Goal: Register for event/course

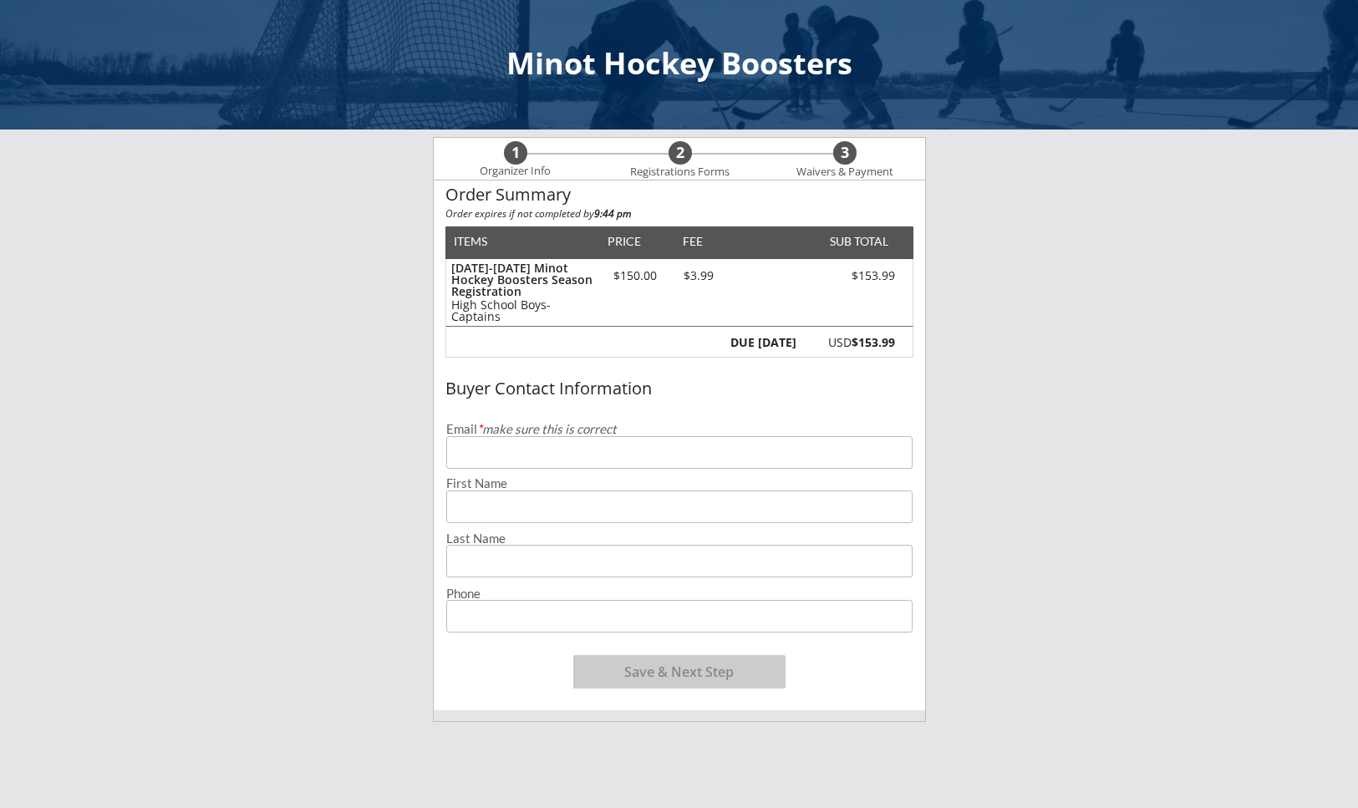
click at [795, 380] on div "Buyer Contact Information" at bounding box center [679, 388] width 468 height 18
click at [567, 452] on input "email" at bounding box center [679, 452] width 466 height 33
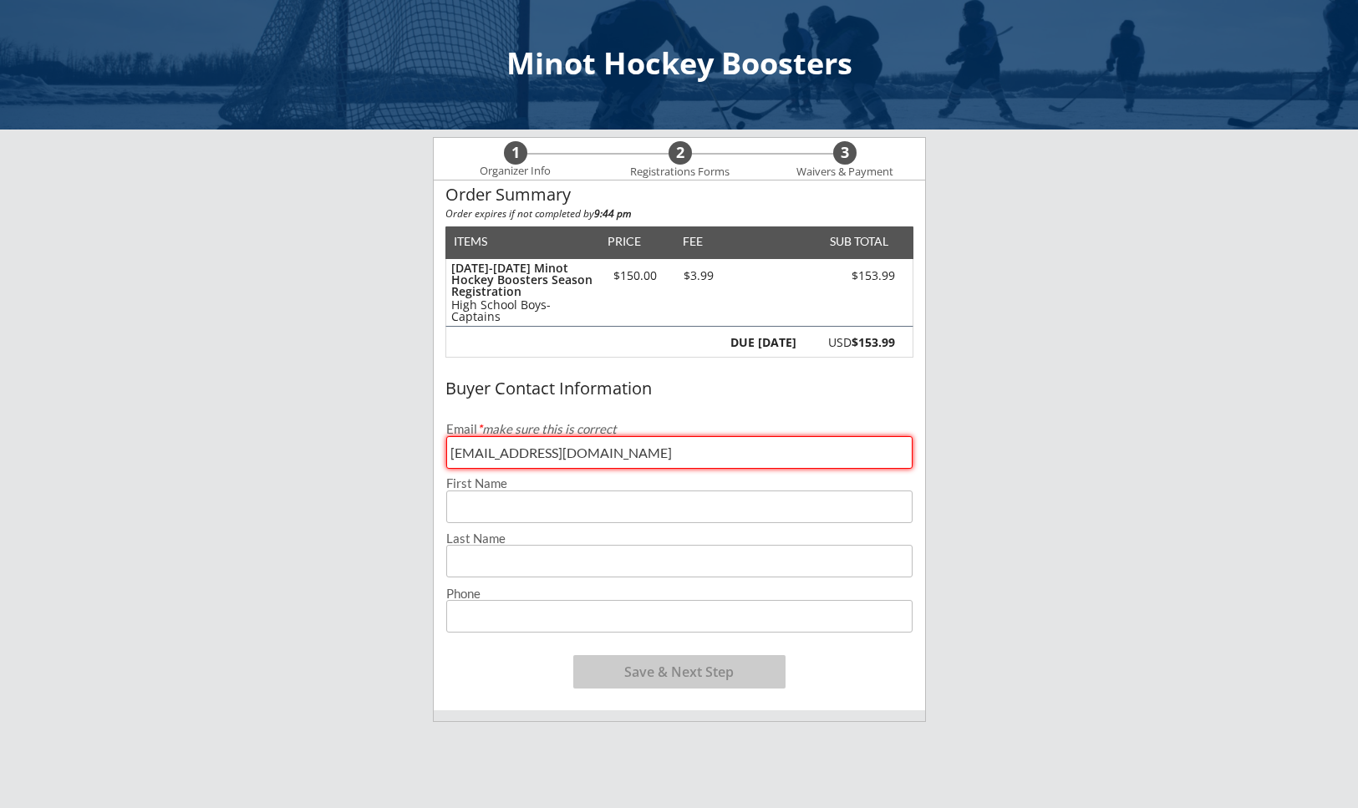
type input "[EMAIL_ADDRESS][DOMAIN_NAME]"
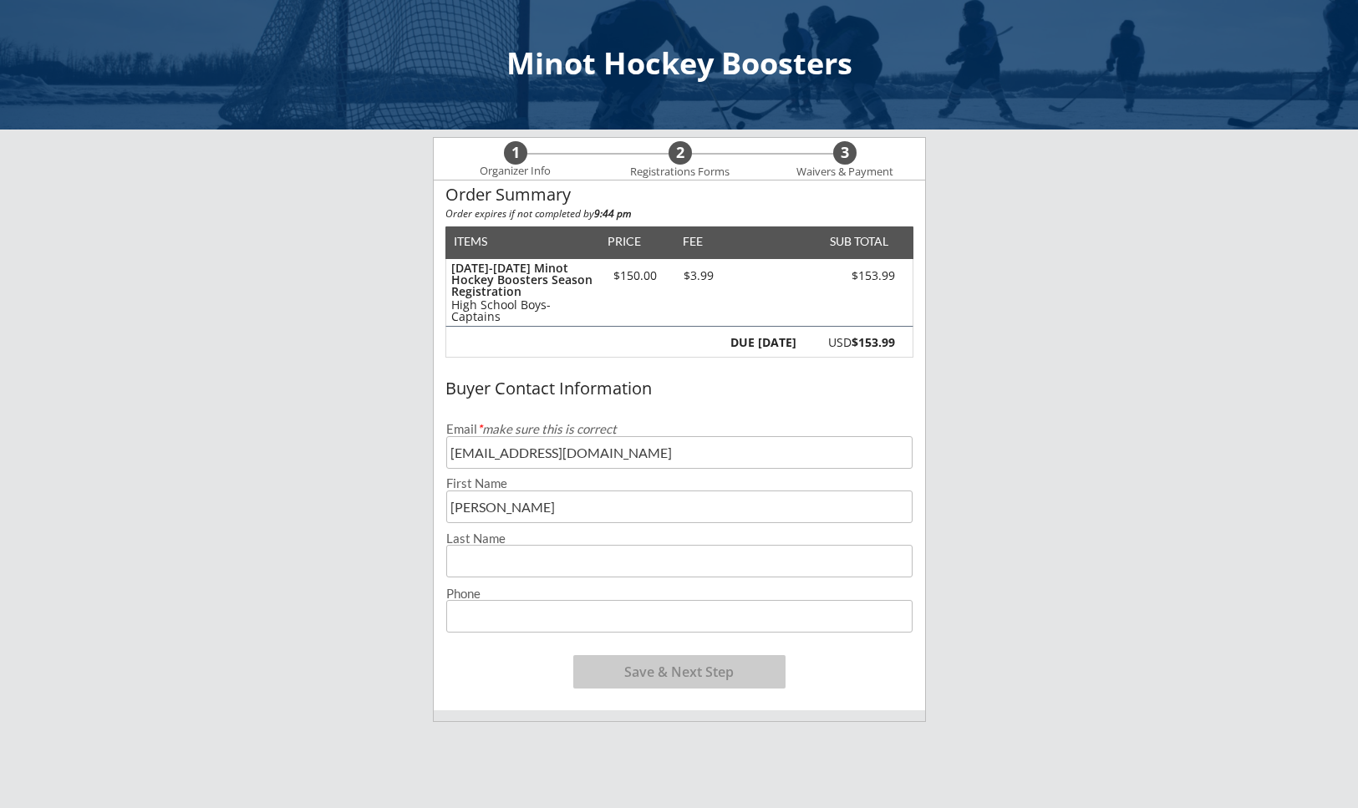
type input "[PERSON_NAME]"
type input "Ell"
type input "[PHONE_NUMBER]"
click at [713, 664] on button "Save & Next Step" at bounding box center [679, 671] width 212 height 33
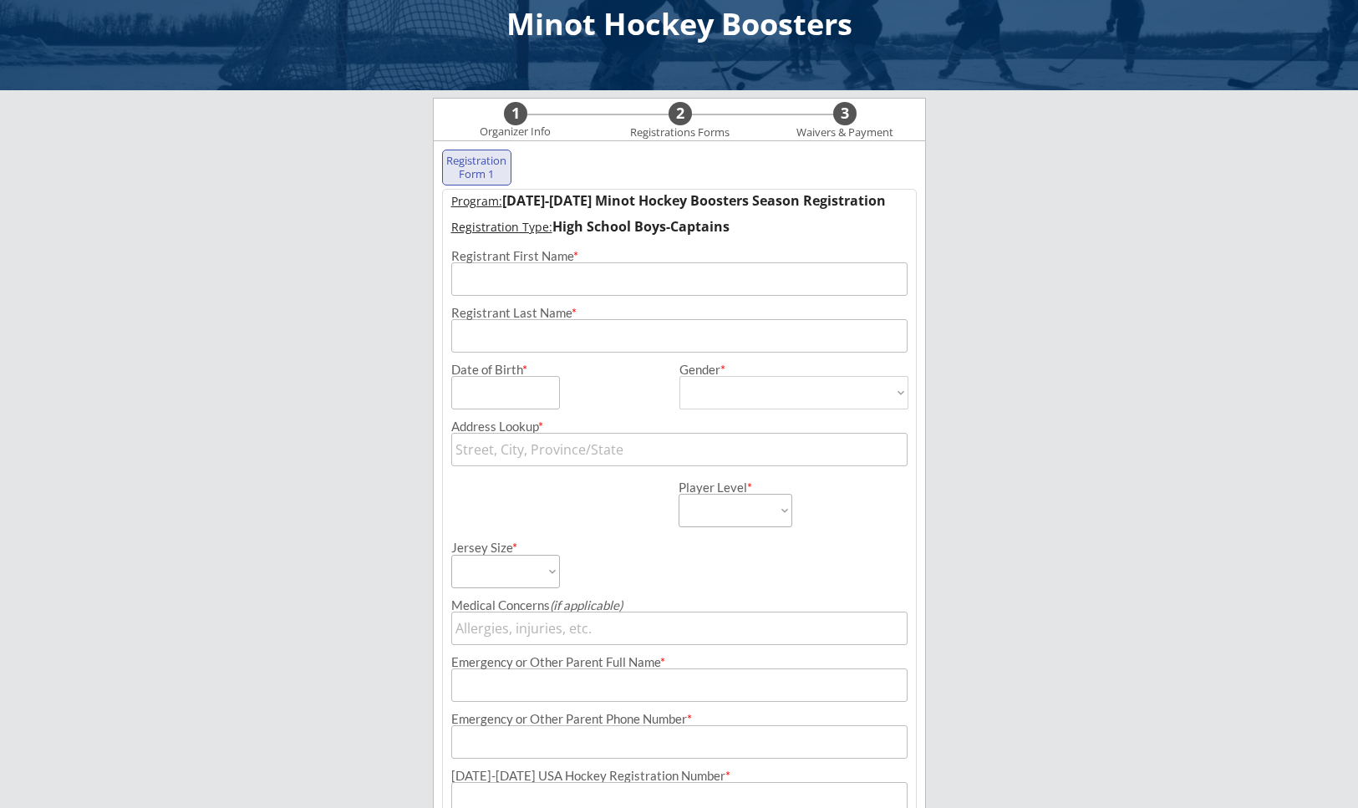
scroll to position [120, 0]
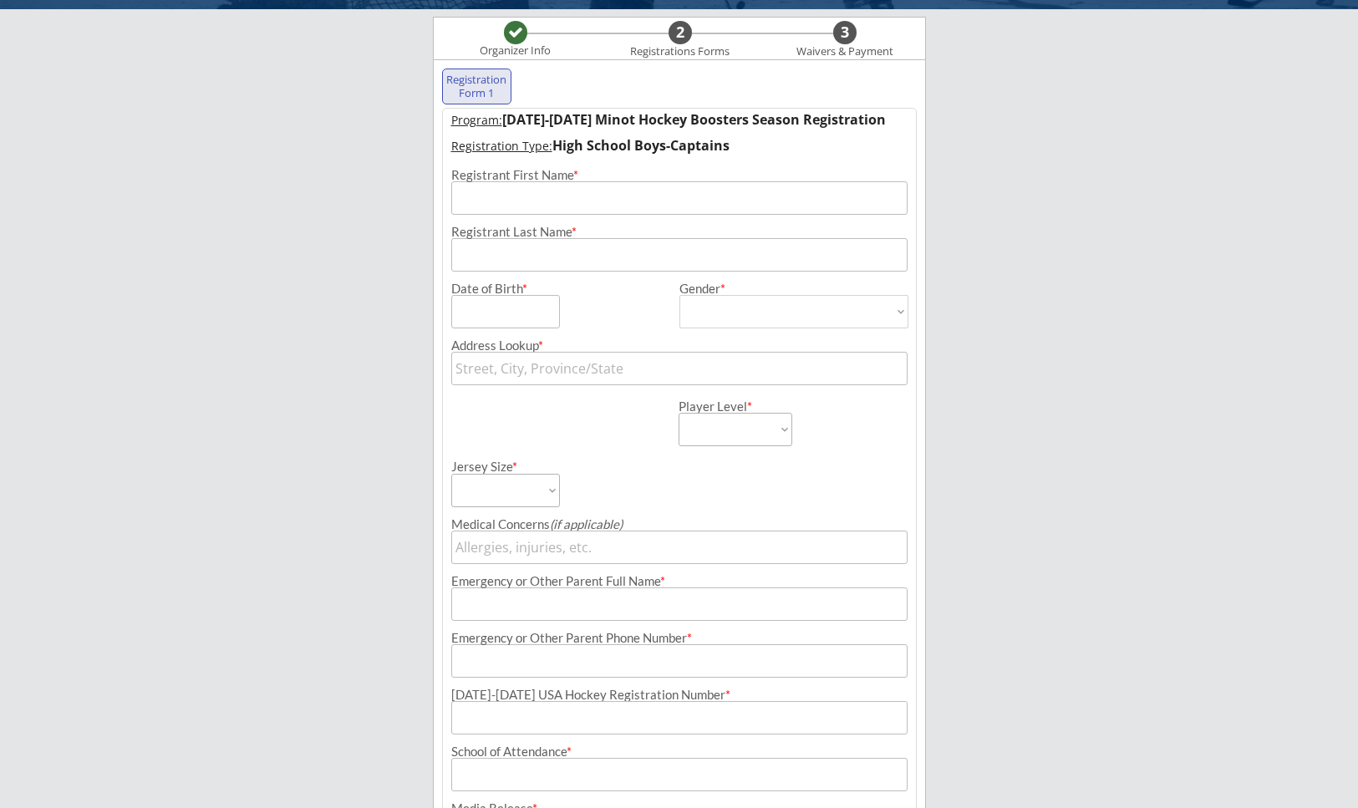
click at [608, 195] on input "input" at bounding box center [679, 197] width 456 height 33
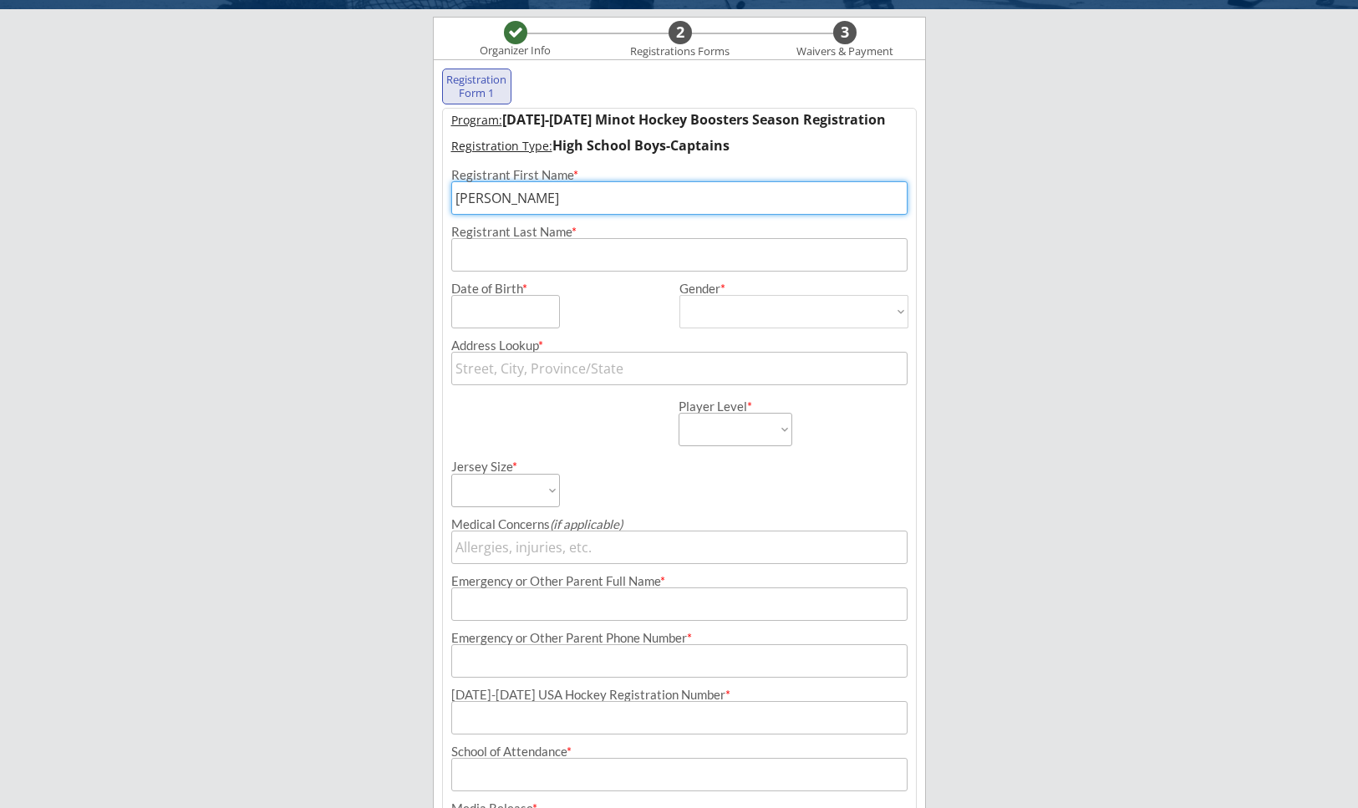
type input "[PERSON_NAME]"
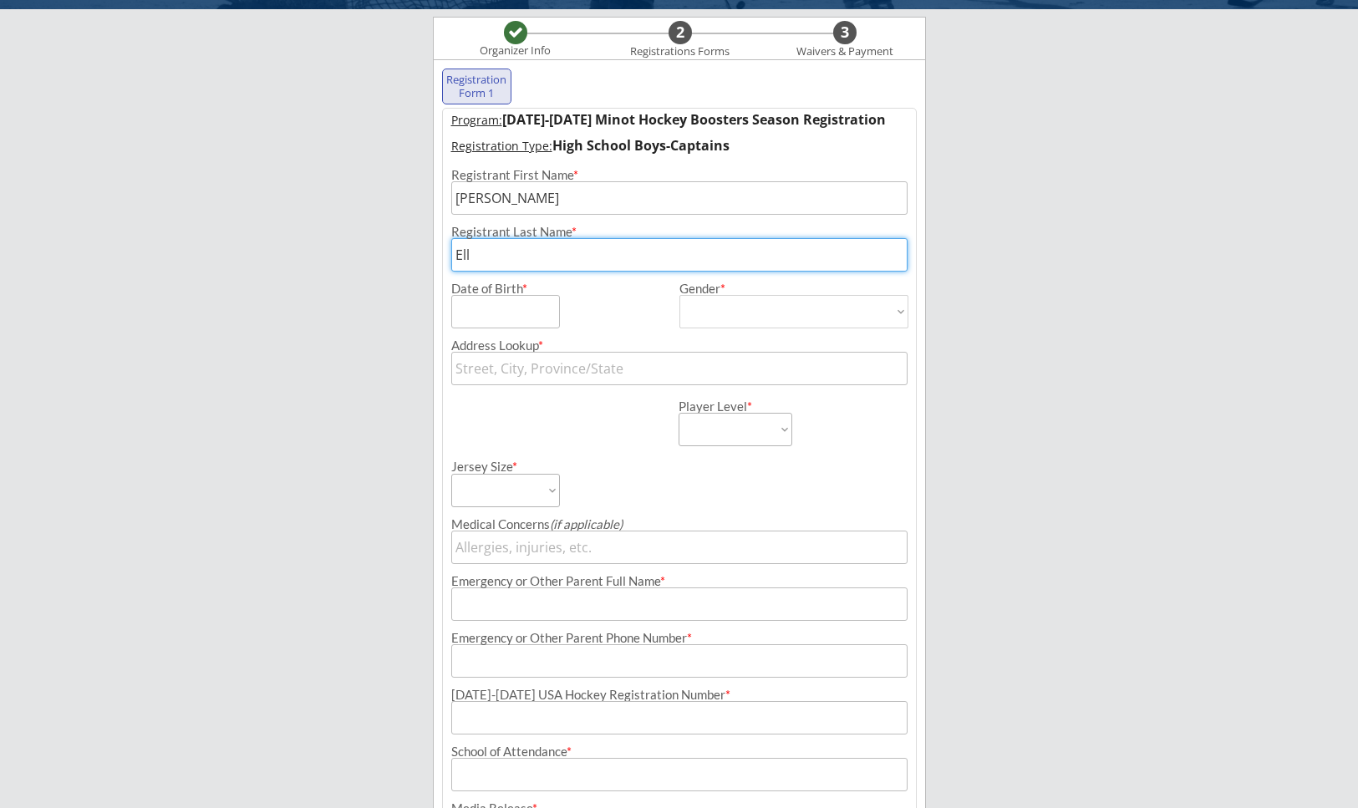
type input "Ell"
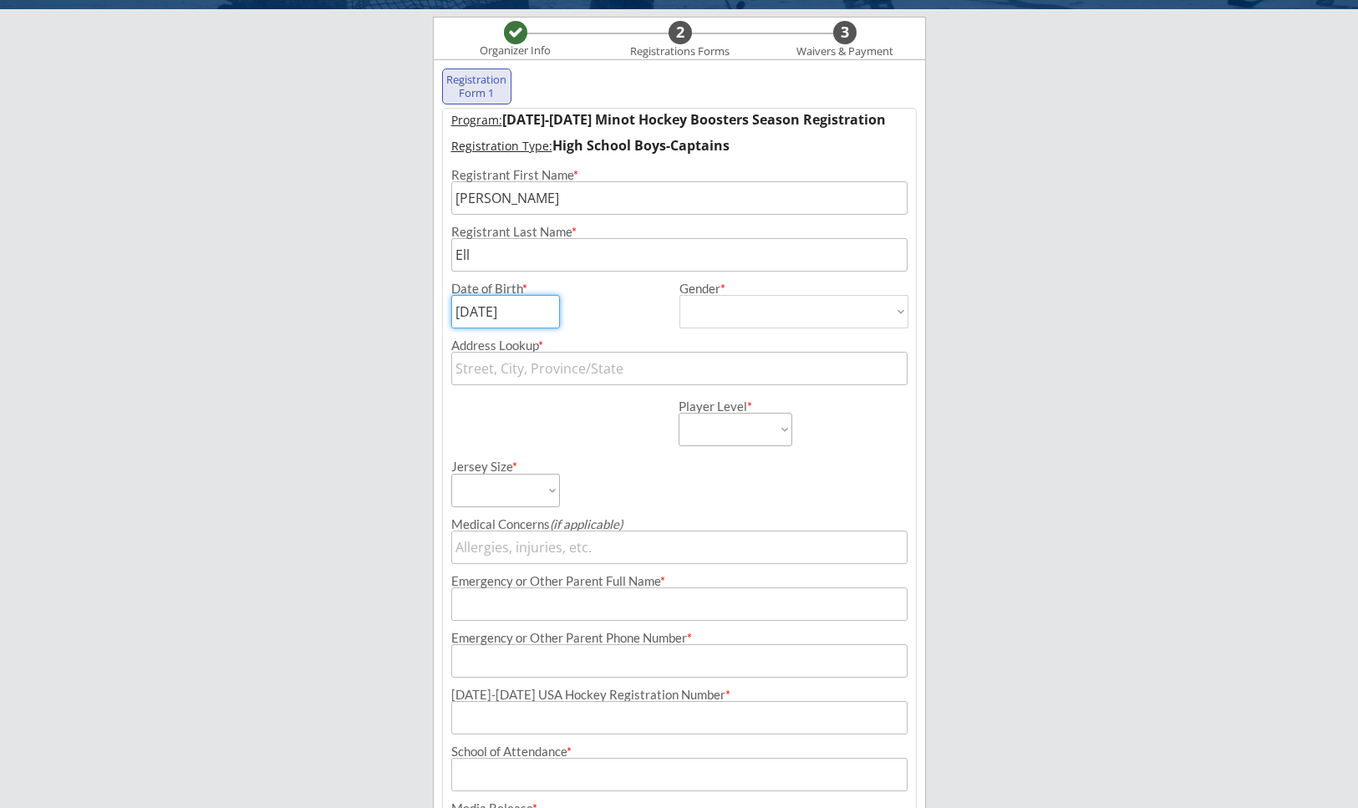
type input "[DATE]"
click at [842, 327] on select "[DEMOGRAPHIC_DATA] [DEMOGRAPHIC_DATA]" at bounding box center [793, 311] width 229 height 33
select select ""[DEMOGRAPHIC_DATA]""
type input "[DEMOGRAPHIC_DATA]"
click at [598, 369] on input "text" at bounding box center [679, 368] width 456 height 33
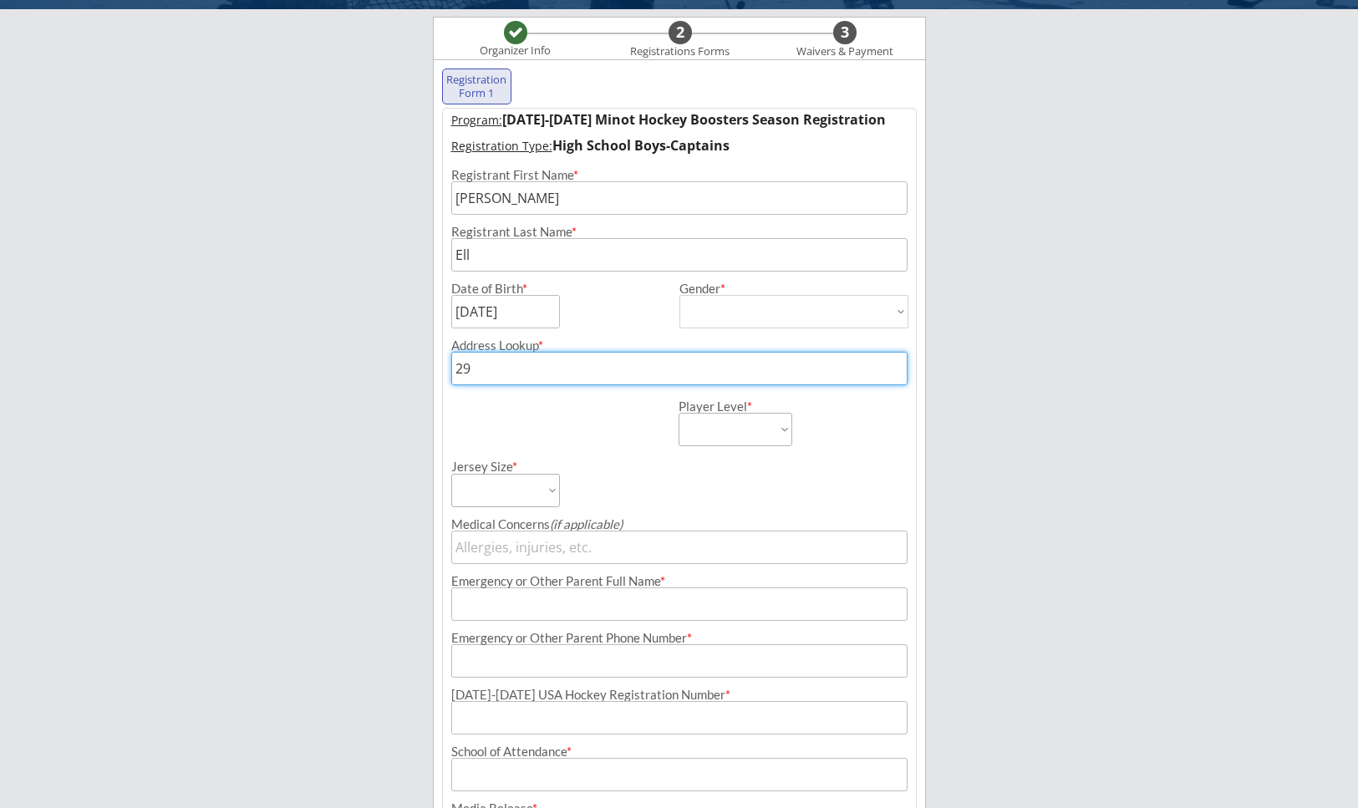
type input "290"
type input "[STREET_ADDRESS][PERSON_NAME]"
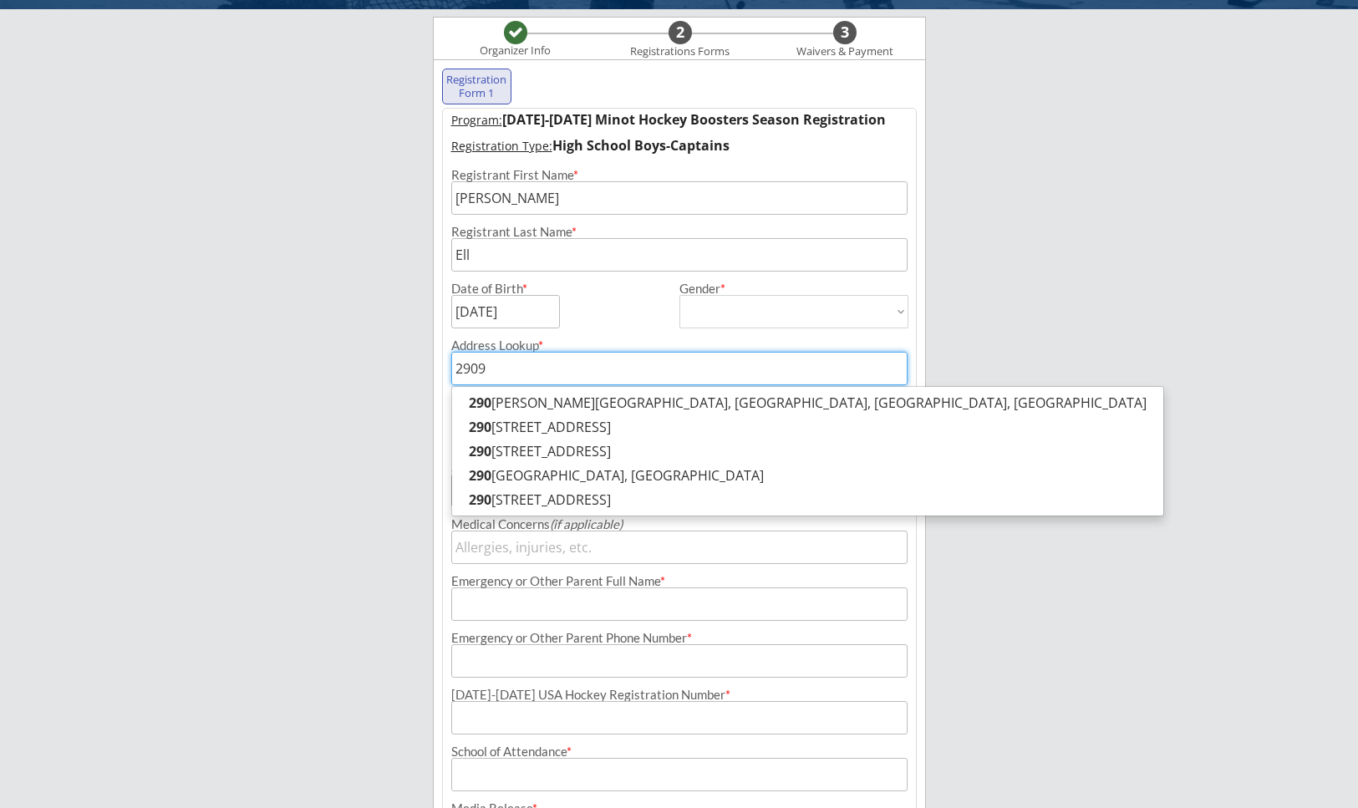
type input "2909 2"
type input "[STREET_ADDRESS]"
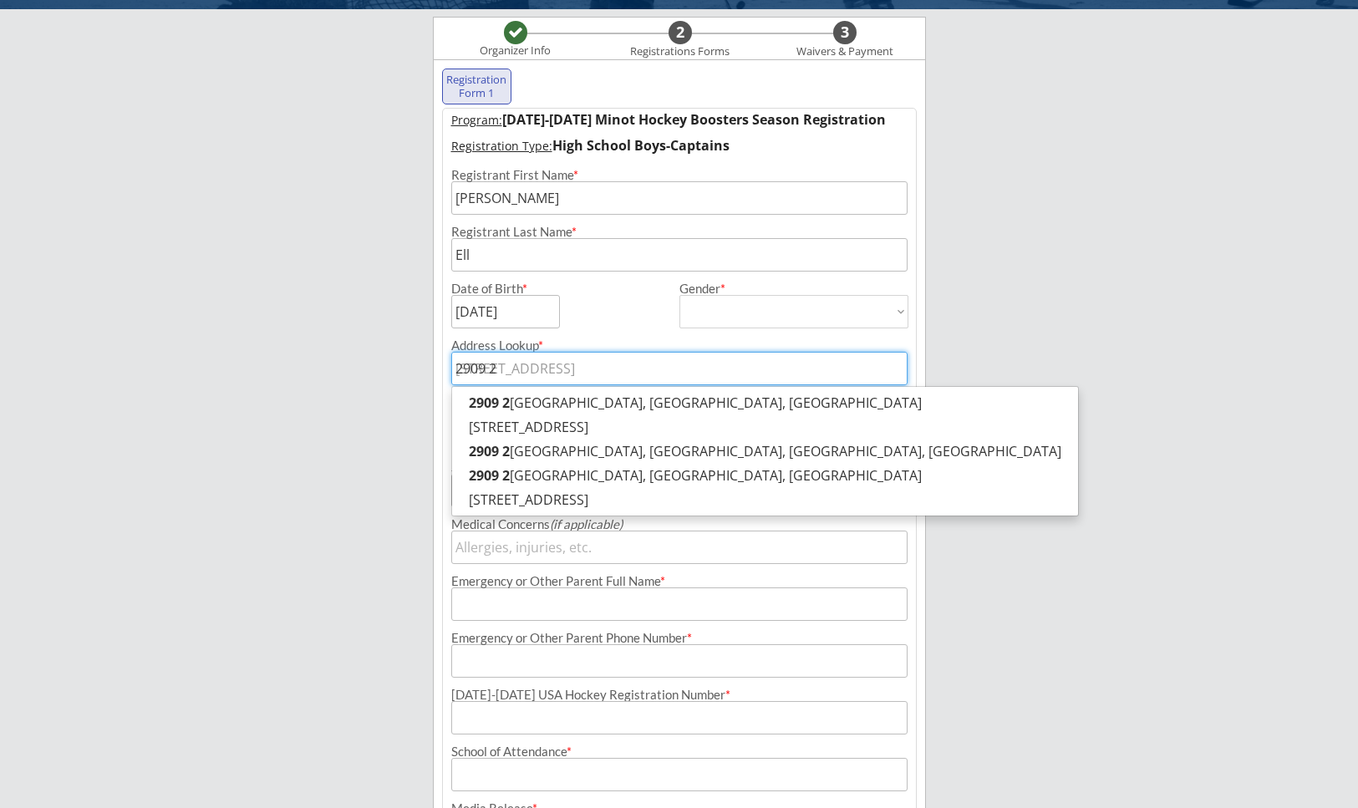
type input "2909 2n"
type input "[STREET_ADDRESS]"
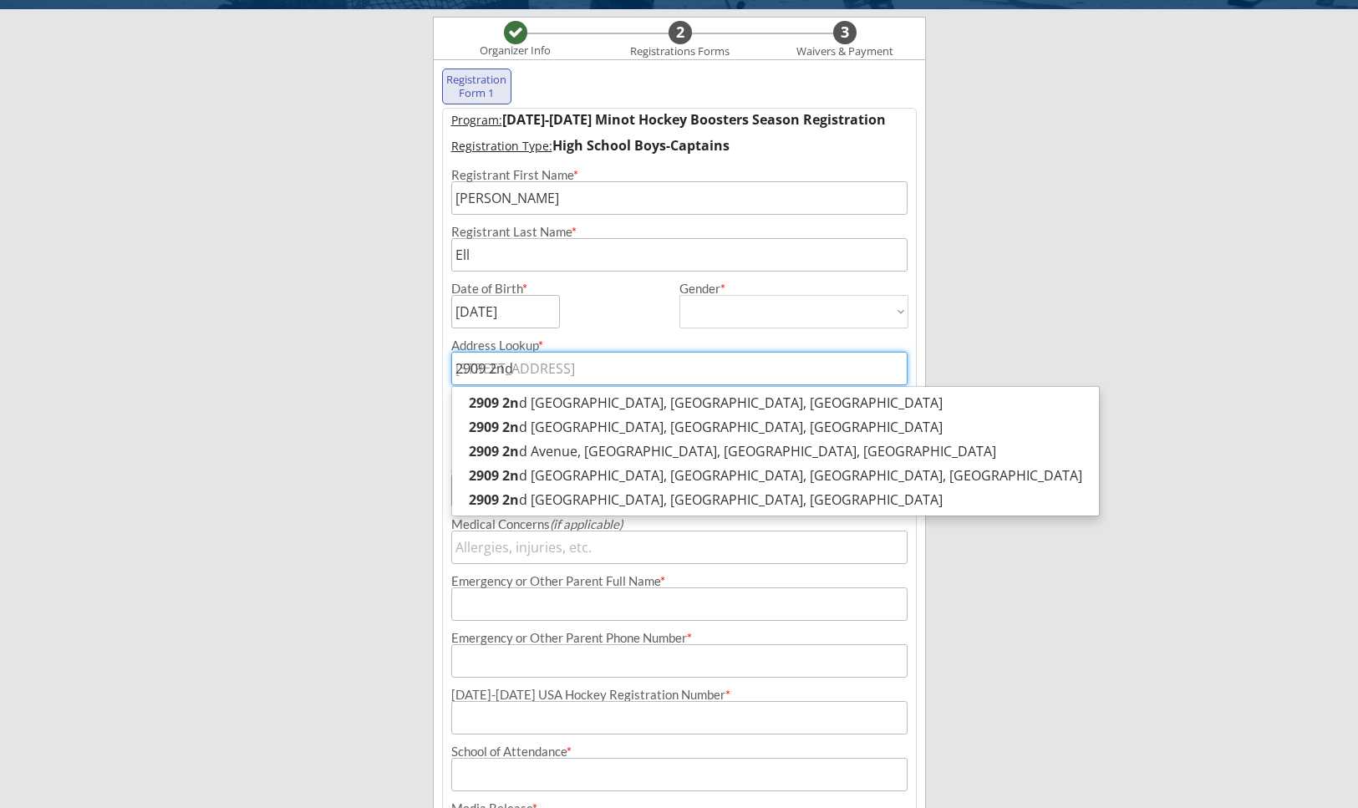
type input "2909 2nd"
type input "2909 2nd S"
type input "[STREET_ADDRESS]"
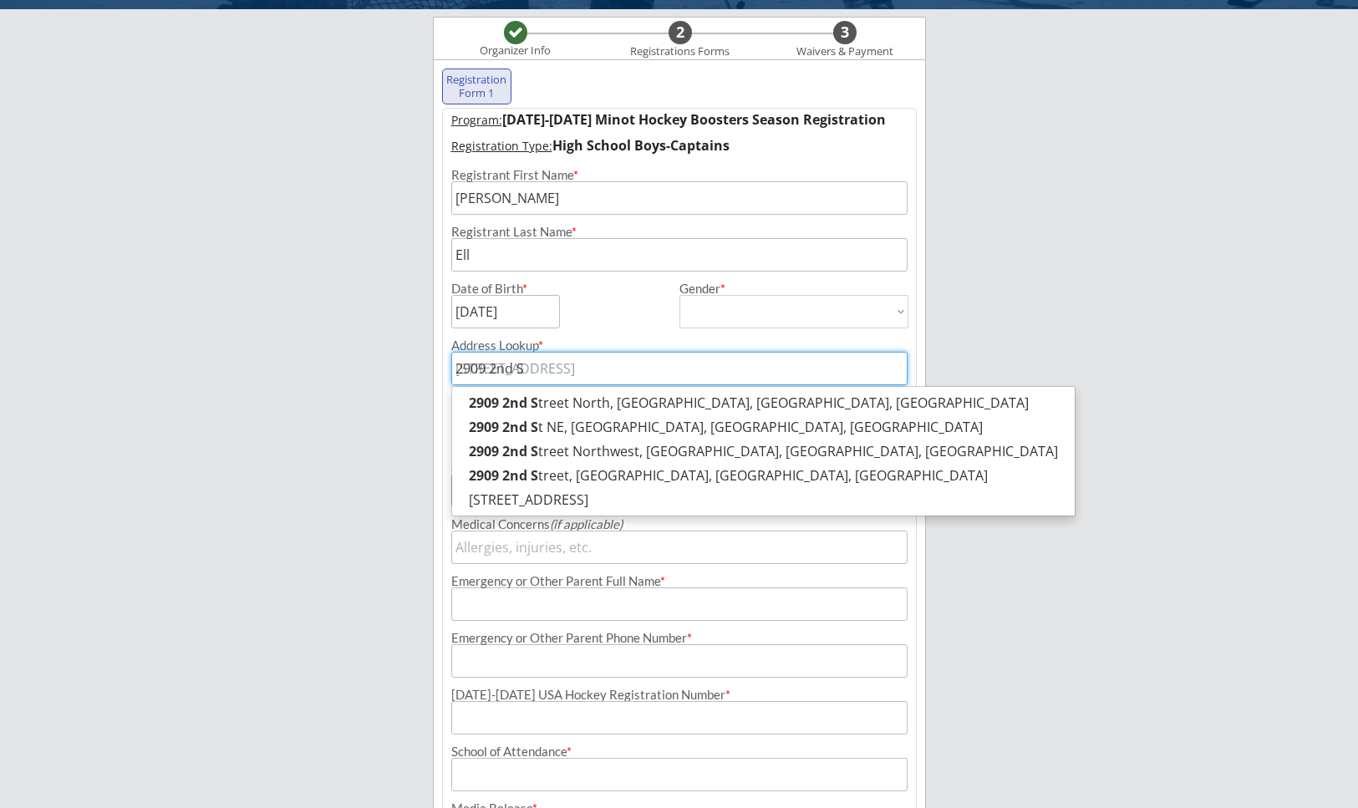
type input "[STREET_ADDRESS]"
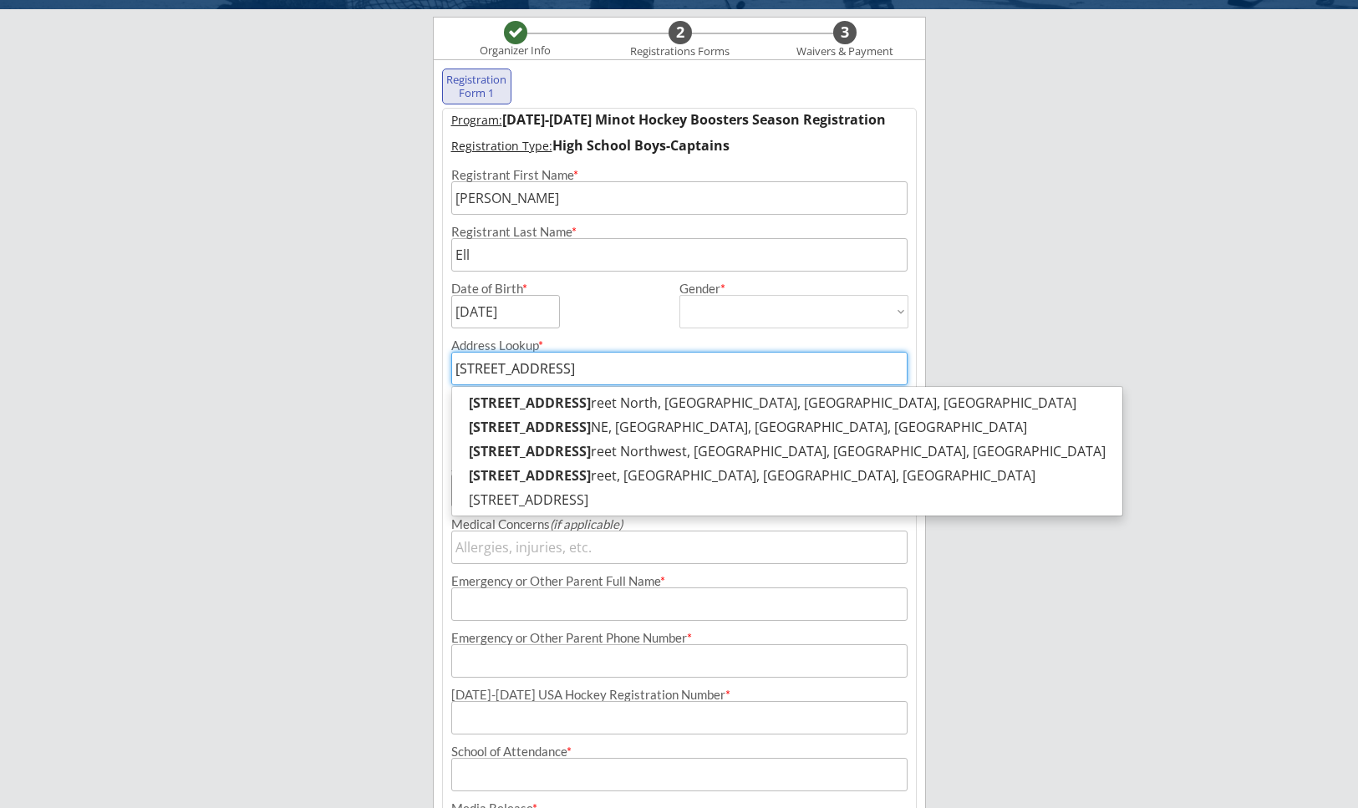
type input "[STREET_ADDRESS]"
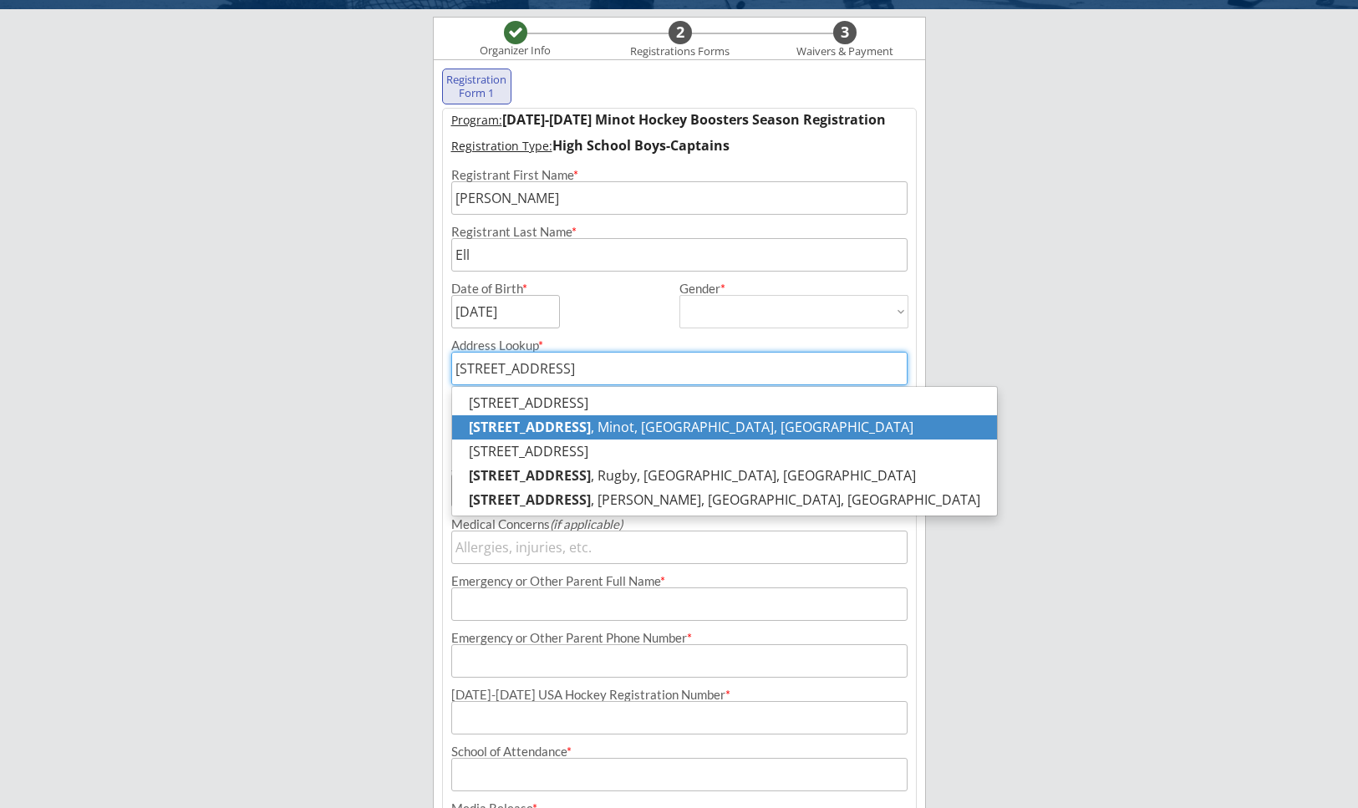
click at [608, 426] on p "[STREET_ADDRESS]" at bounding box center [724, 427] width 545 height 24
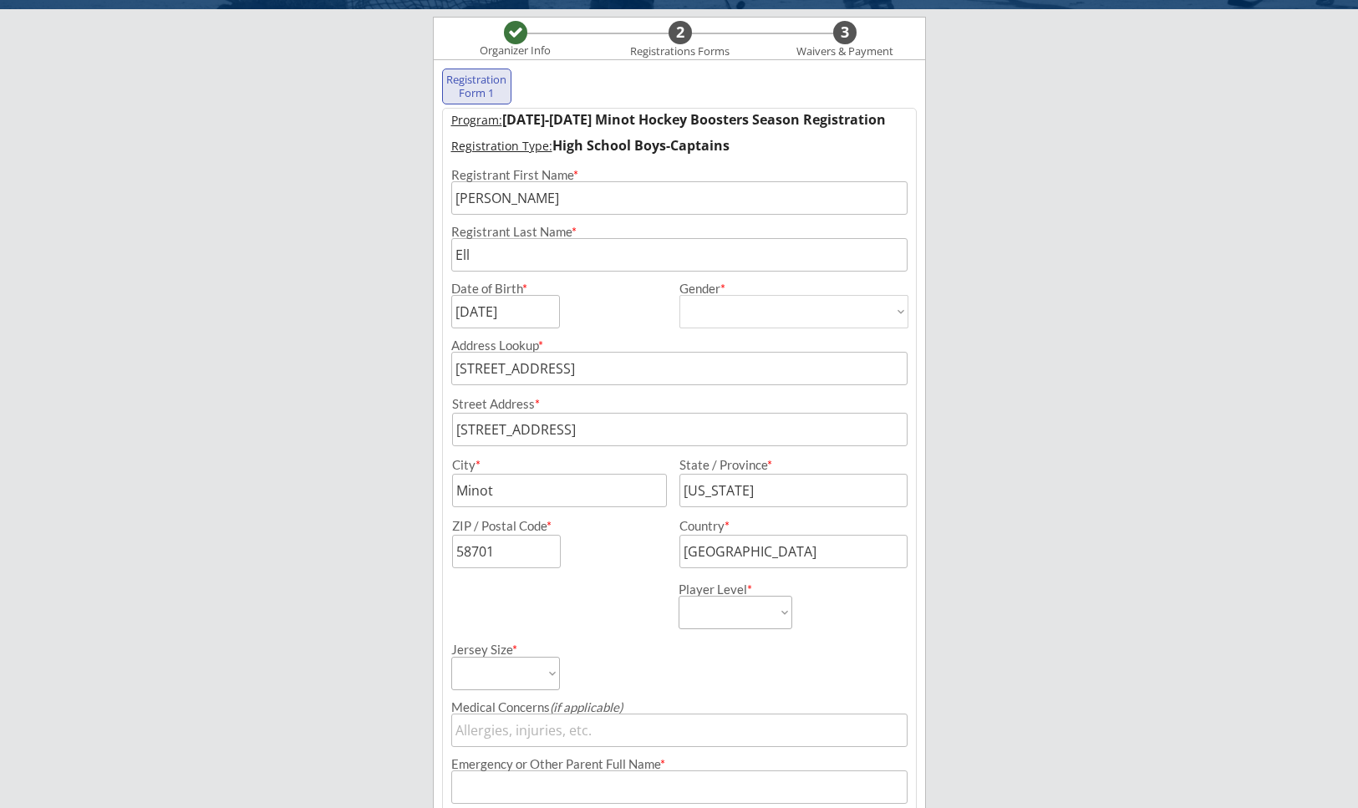
type input "[STREET_ADDRESS]"
click at [692, 615] on select "Learn to Play Boys Learn to Play Girls Maroon Mites Gold/White Mites Squirts Pe…" at bounding box center [736, 612] width 114 height 33
select select ""HS Captains Boys""
click at [511, 673] on select "Adult Small Adult Medium Adult Large Adult XL Goalie Cut" at bounding box center [505, 673] width 109 height 33
select select ""Adult Large""
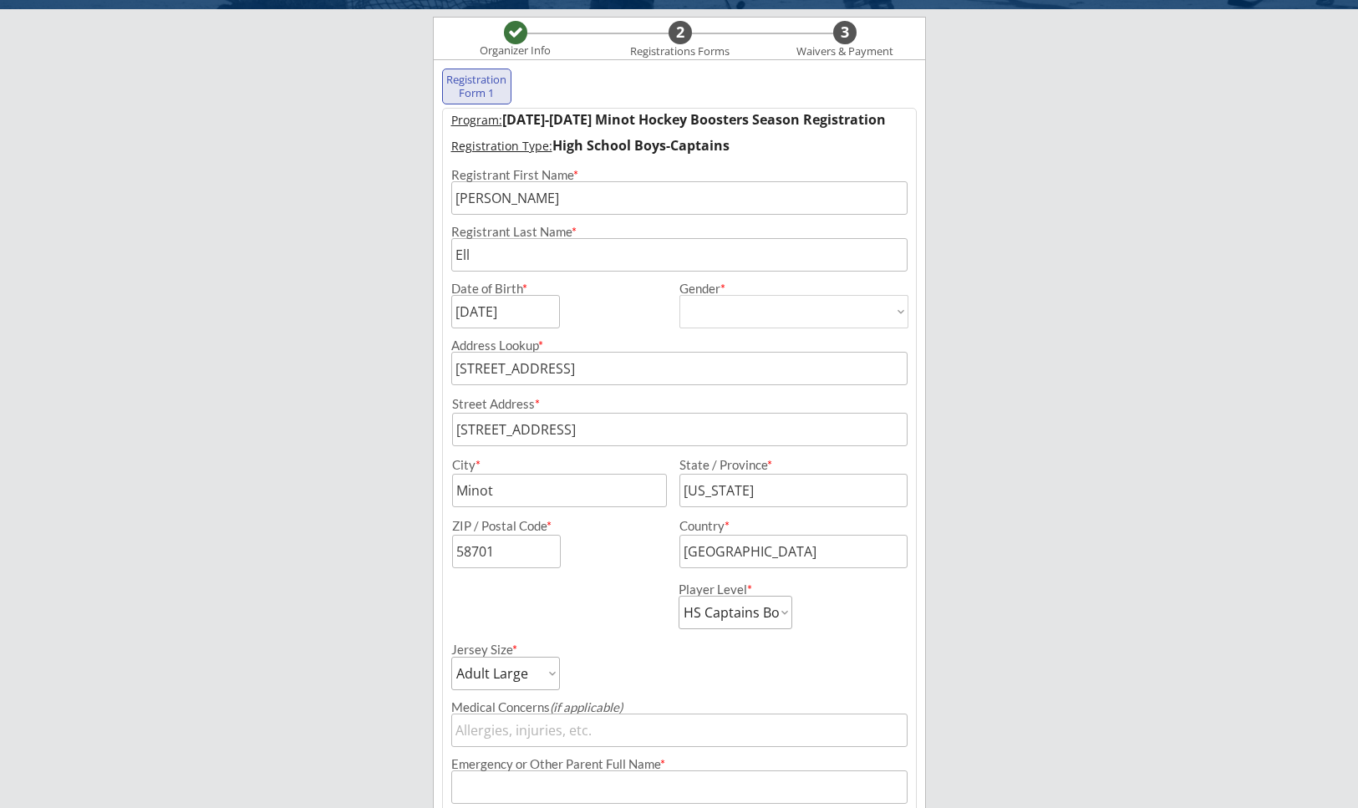
click at [627, 654] on div "Jersey Size * Adult Small Adult Medium Adult Large Adult XL Goalie Cut" at bounding box center [564, 659] width 226 height 61
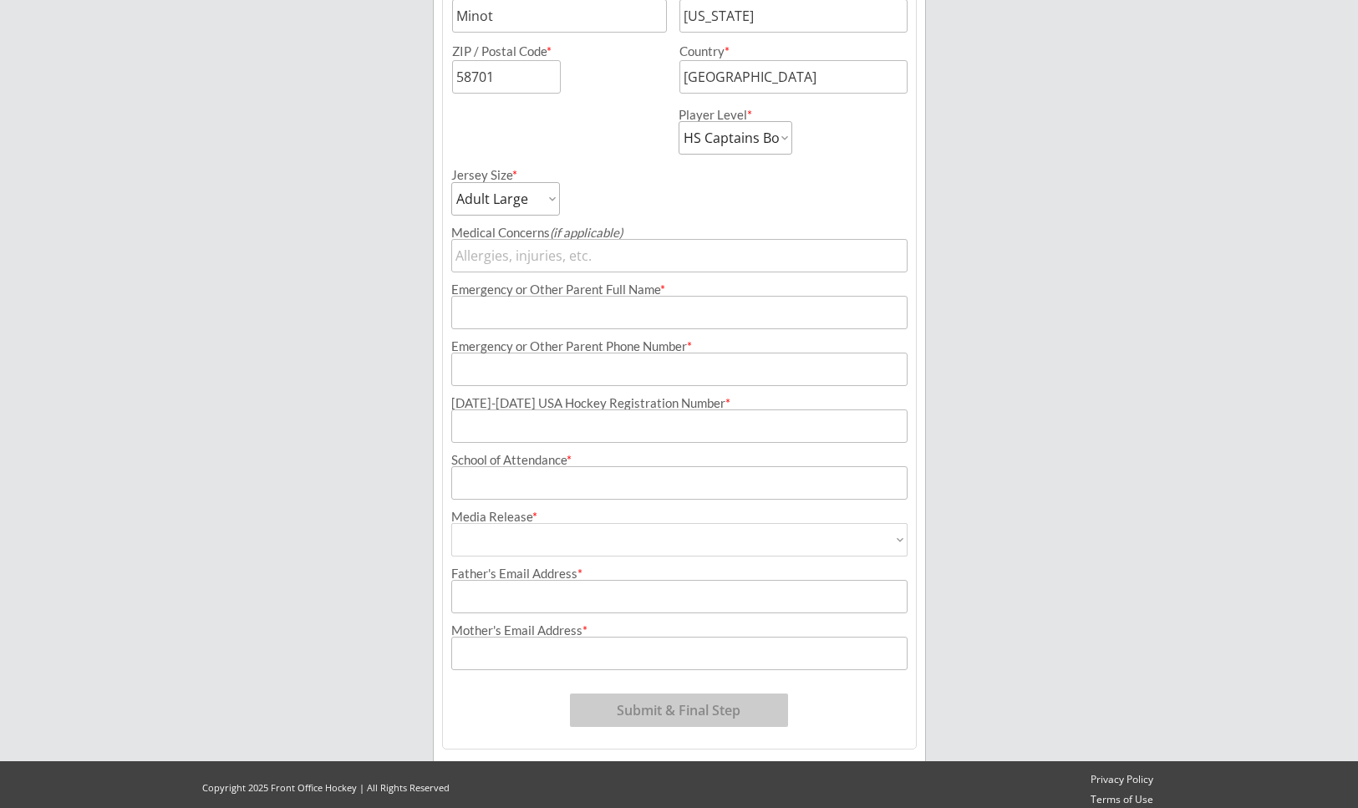
scroll to position [605, 0]
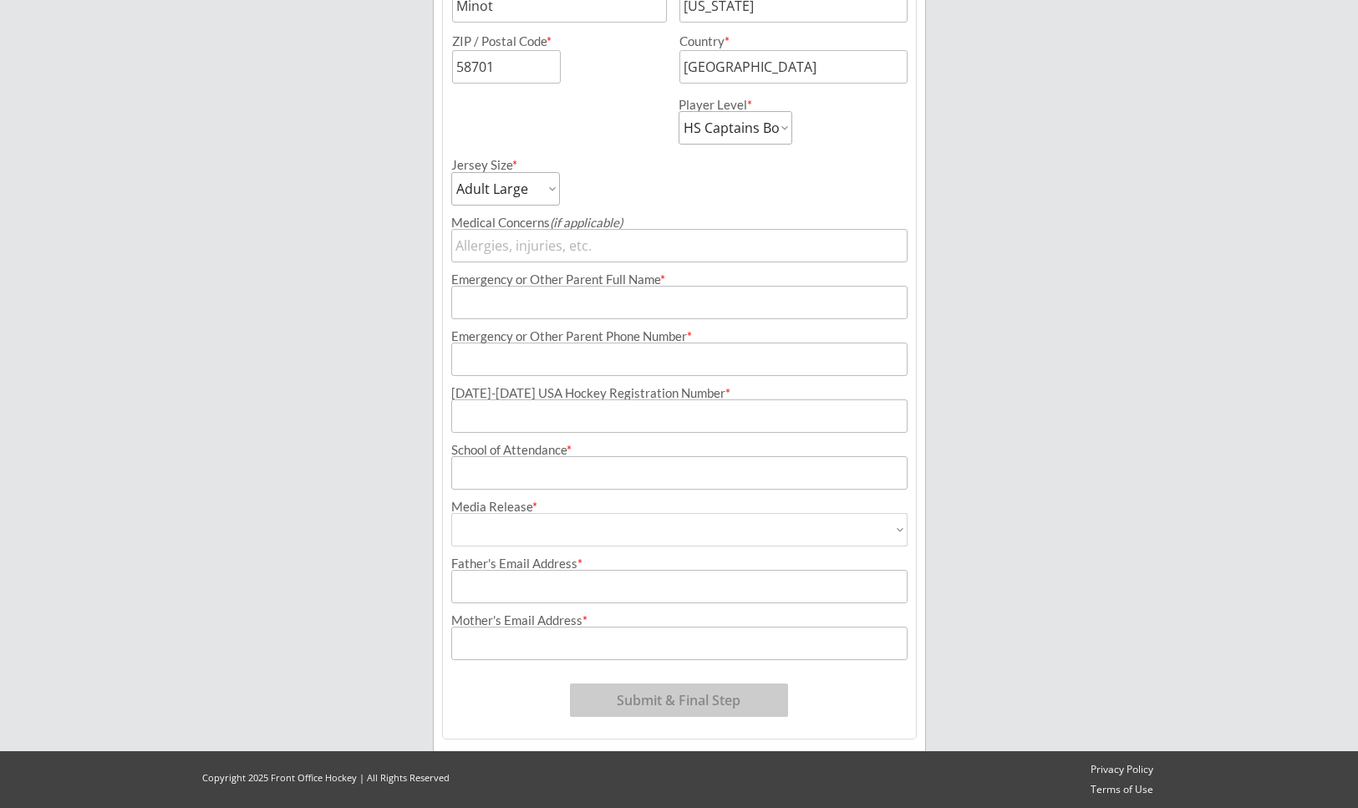
click at [596, 309] on input "input" at bounding box center [679, 302] width 456 height 33
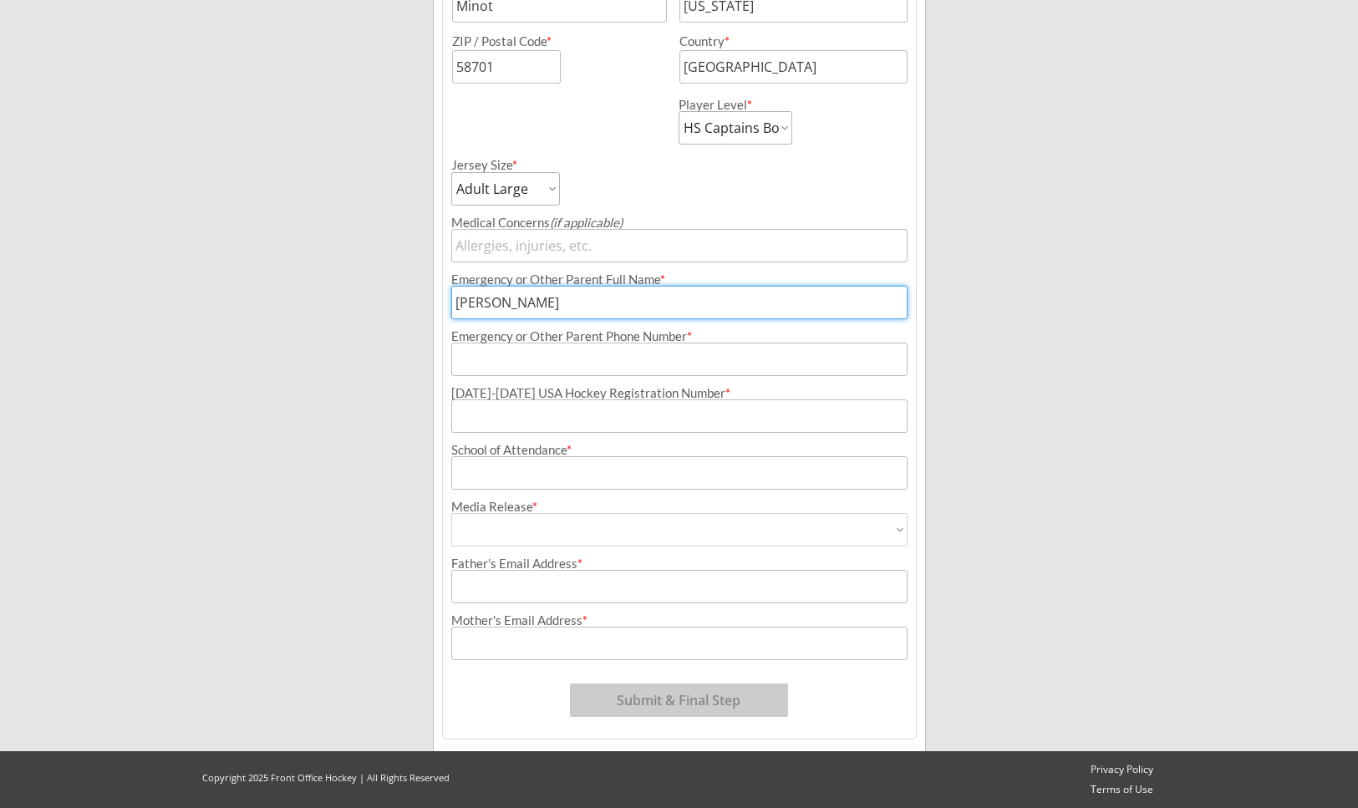
type input "[PERSON_NAME]"
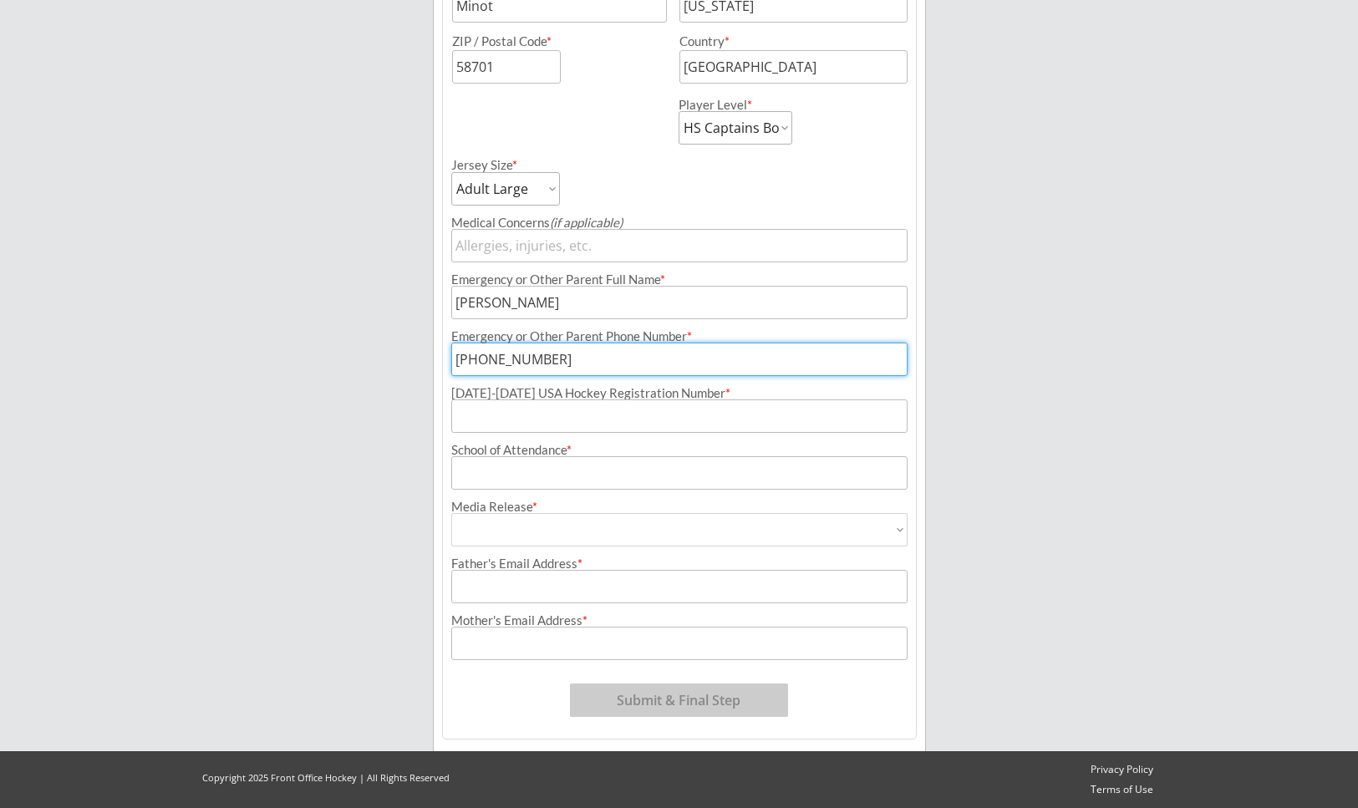
type input "[PHONE_NUMBER]"
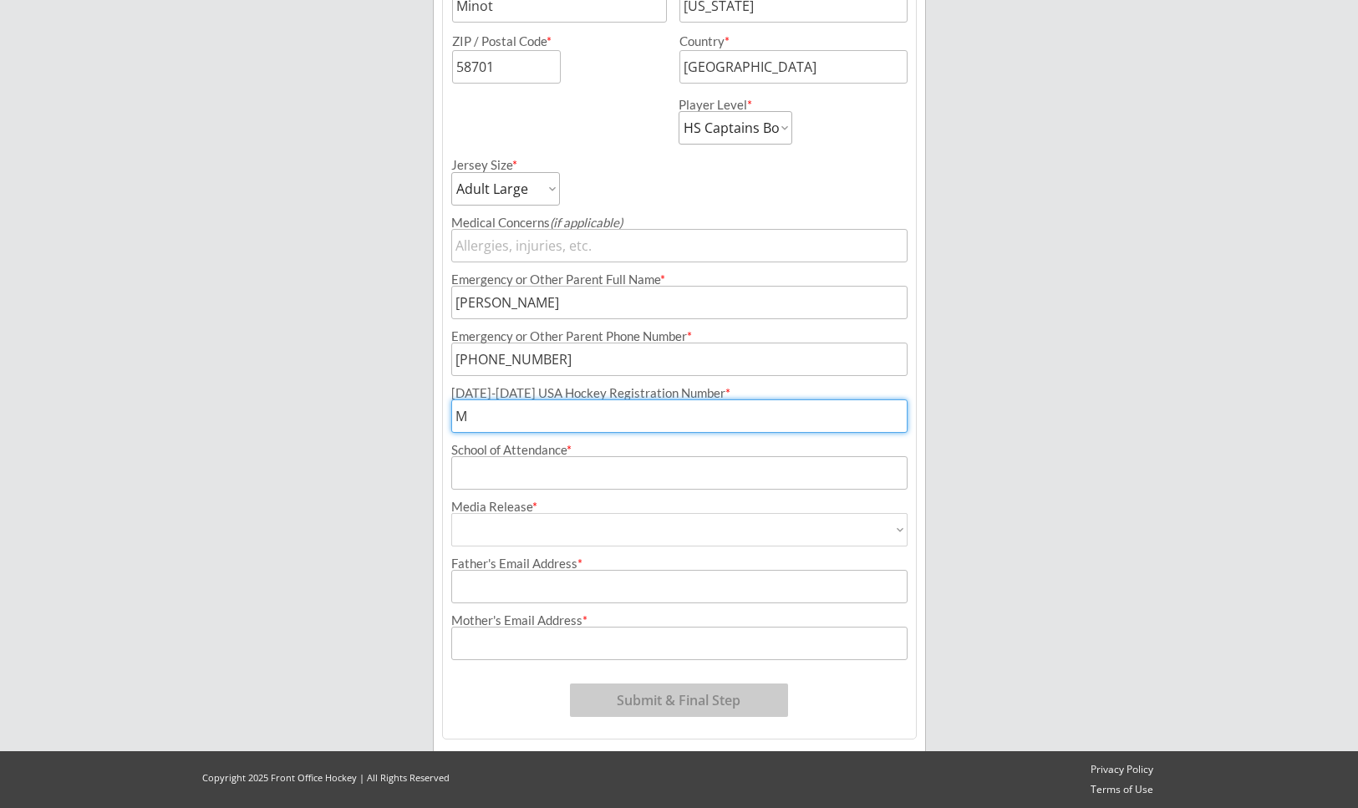
drag, startPoint x: 522, startPoint y: 421, endPoint x: 408, endPoint y: 398, distance: 116.0
click at [408, 398] on div "Minot Hockey Boosters Organizer Info 2 Registrations Forms 3 Waivers & Payment …" at bounding box center [679, 101] width 1358 height 1413
paste input "251604984ELLMI"
type input "251604984ELLMI"
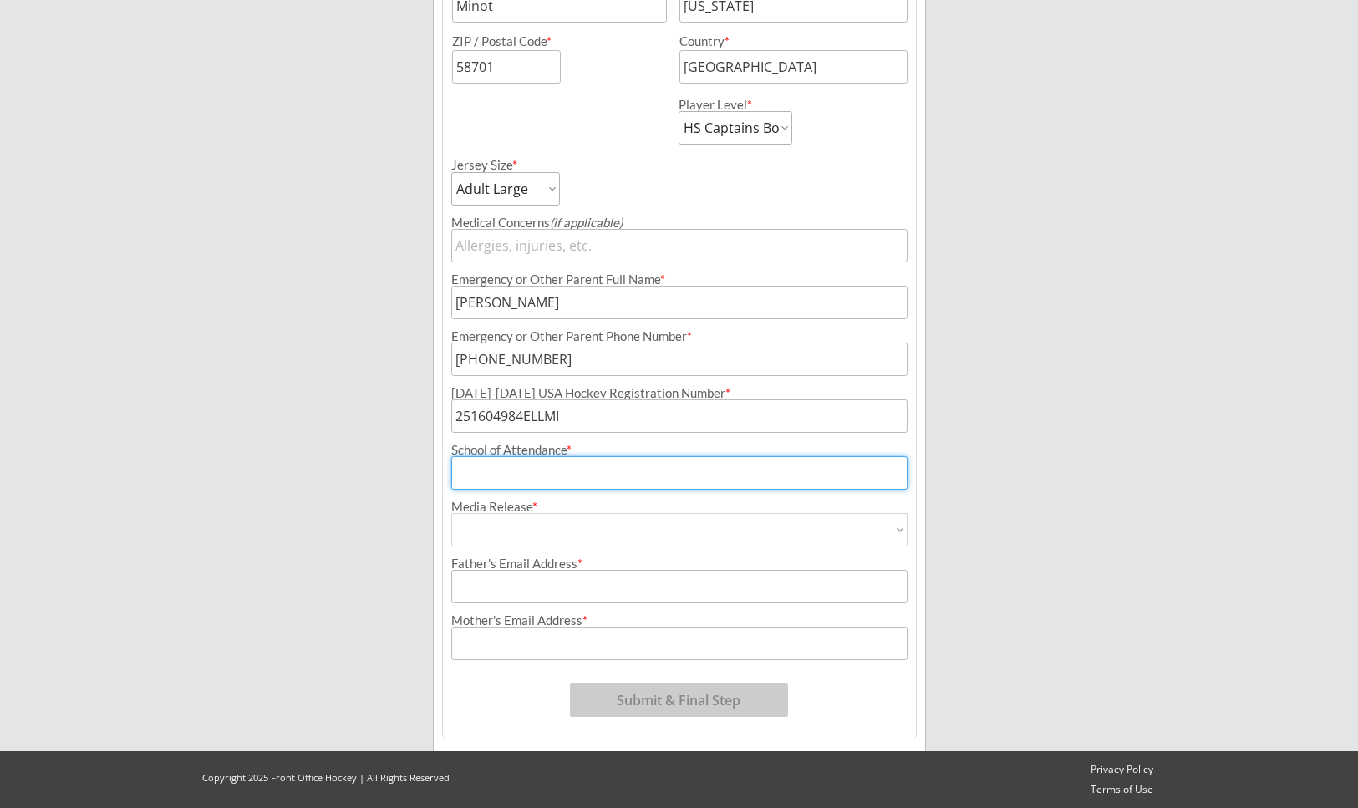
click at [491, 478] on input "input" at bounding box center [679, 472] width 456 height 33
type input "[GEOGRAPHIC_DATA]"
click at [494, 529] on select "Yes No" at bounding box center [679, 529] width 456 height 33
select select ""Yes""
type input "Yes"
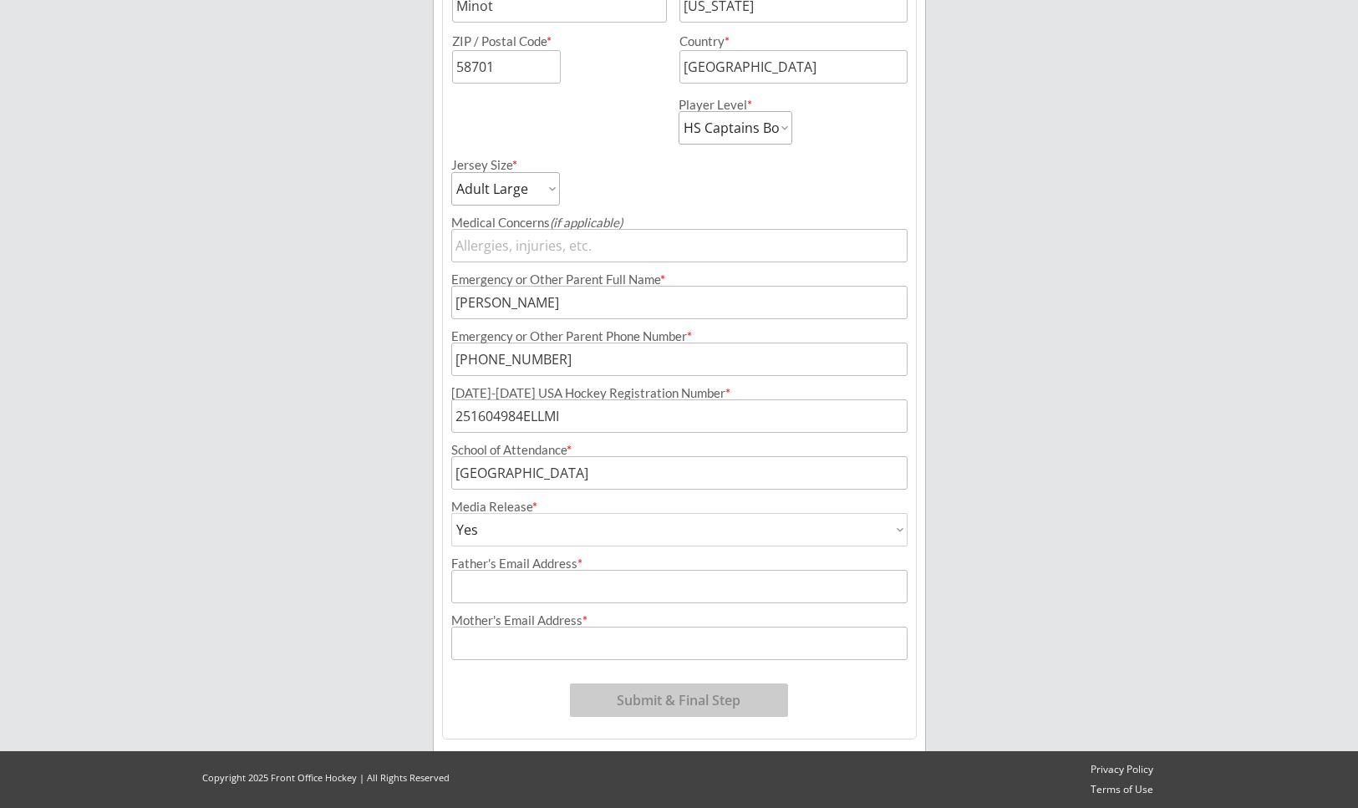
click at [502, 583] on input "input" at bounding box center [679, 586] width 456 height 33
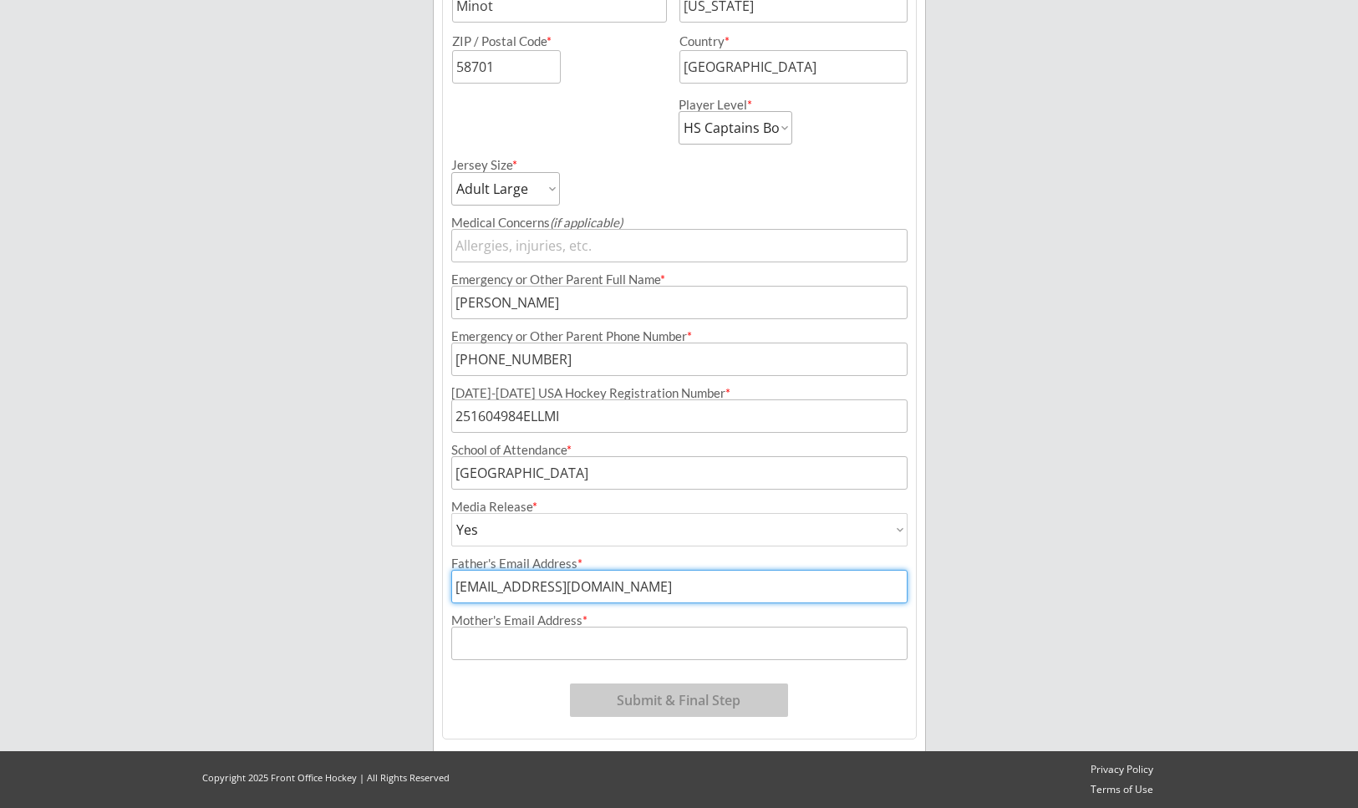
type input "[EMAIL_ADDRESS][DOMAIN_NAME]"
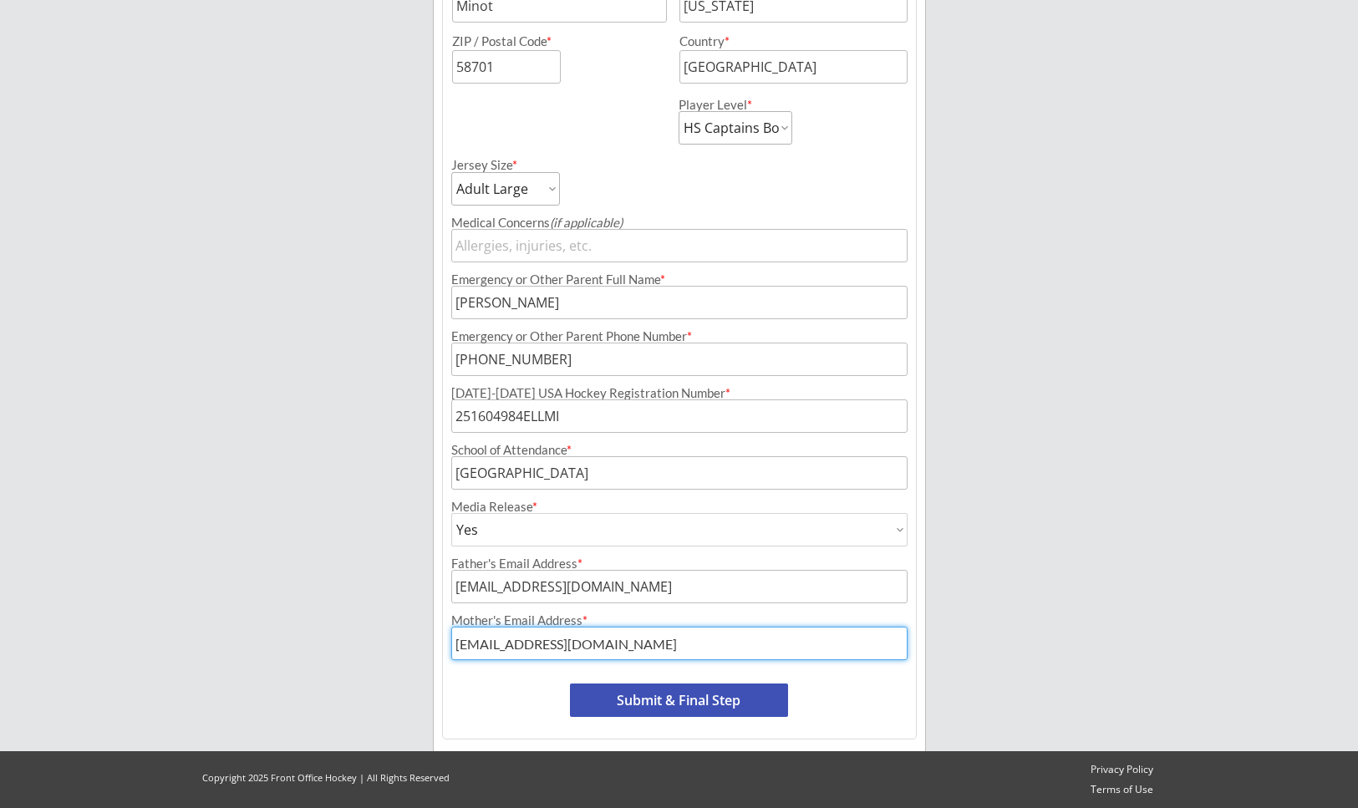
type input "[EMAIL_ADDRESS][DOMAIN_NAME]"
click at [660, 702] on button "Submit & Final Step" at bounding box center [679, 700] width 218 height 33
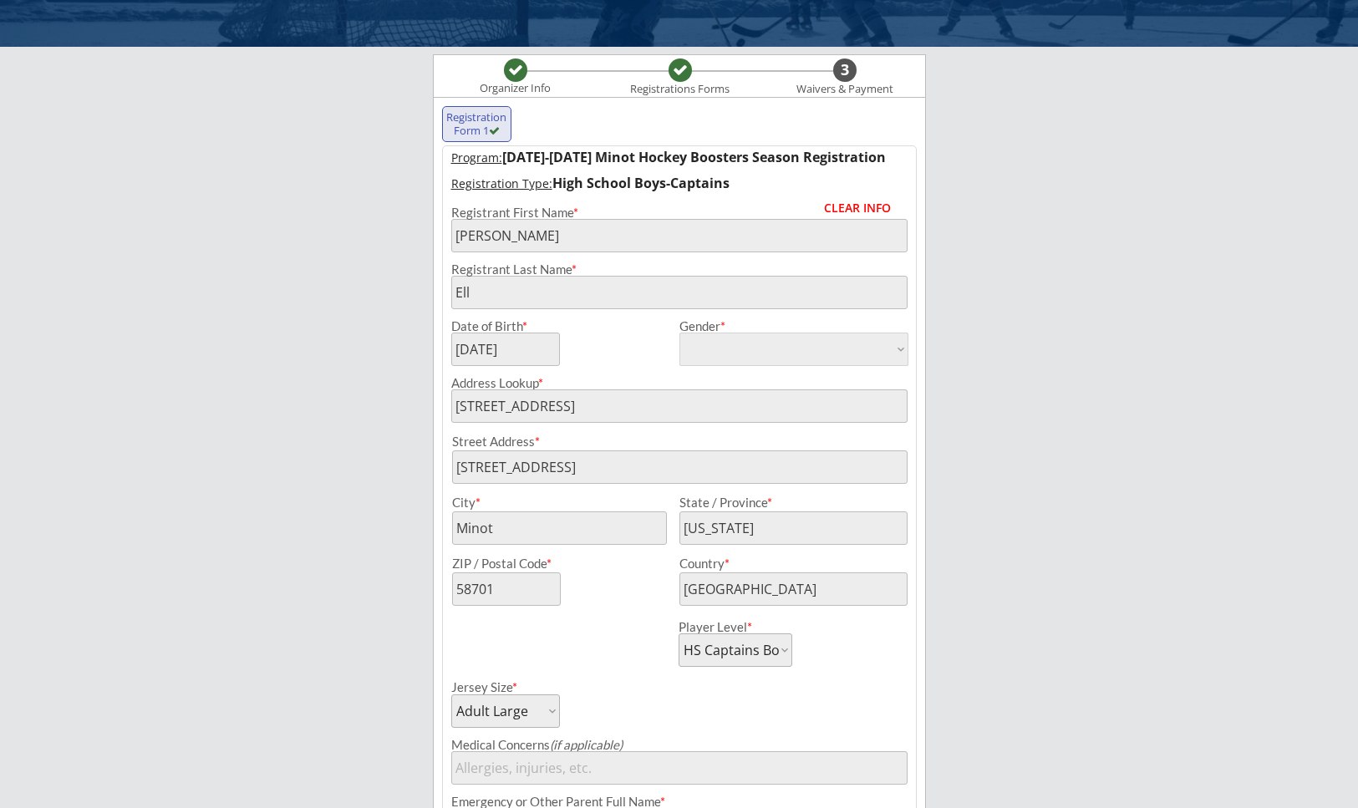
scroll to position [69, 0]
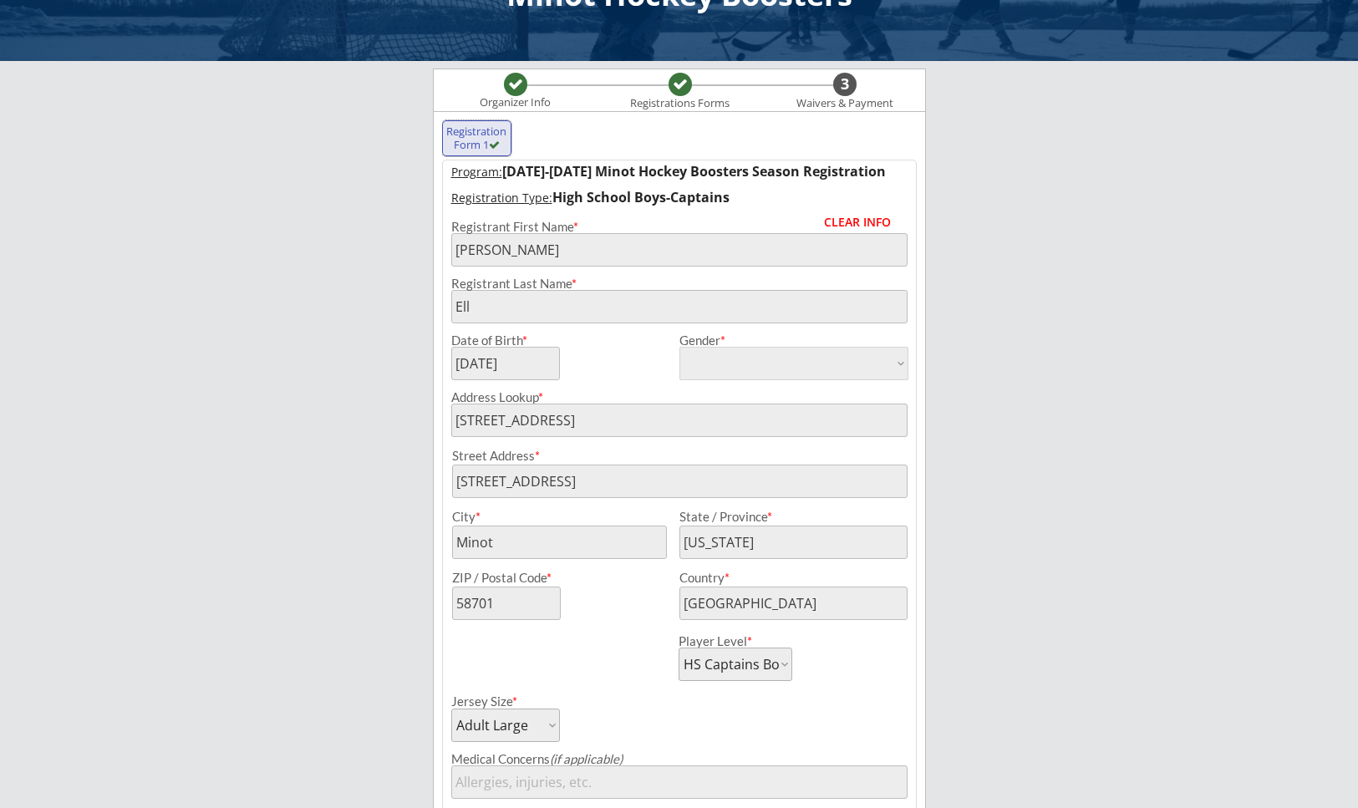
click at [477, 130] on div "Registration Form 1" at bounding box center [477, 138] width 62 height 26
click at [842, 89] on div "3" at bounding box center [844, 84] width 23 height 18
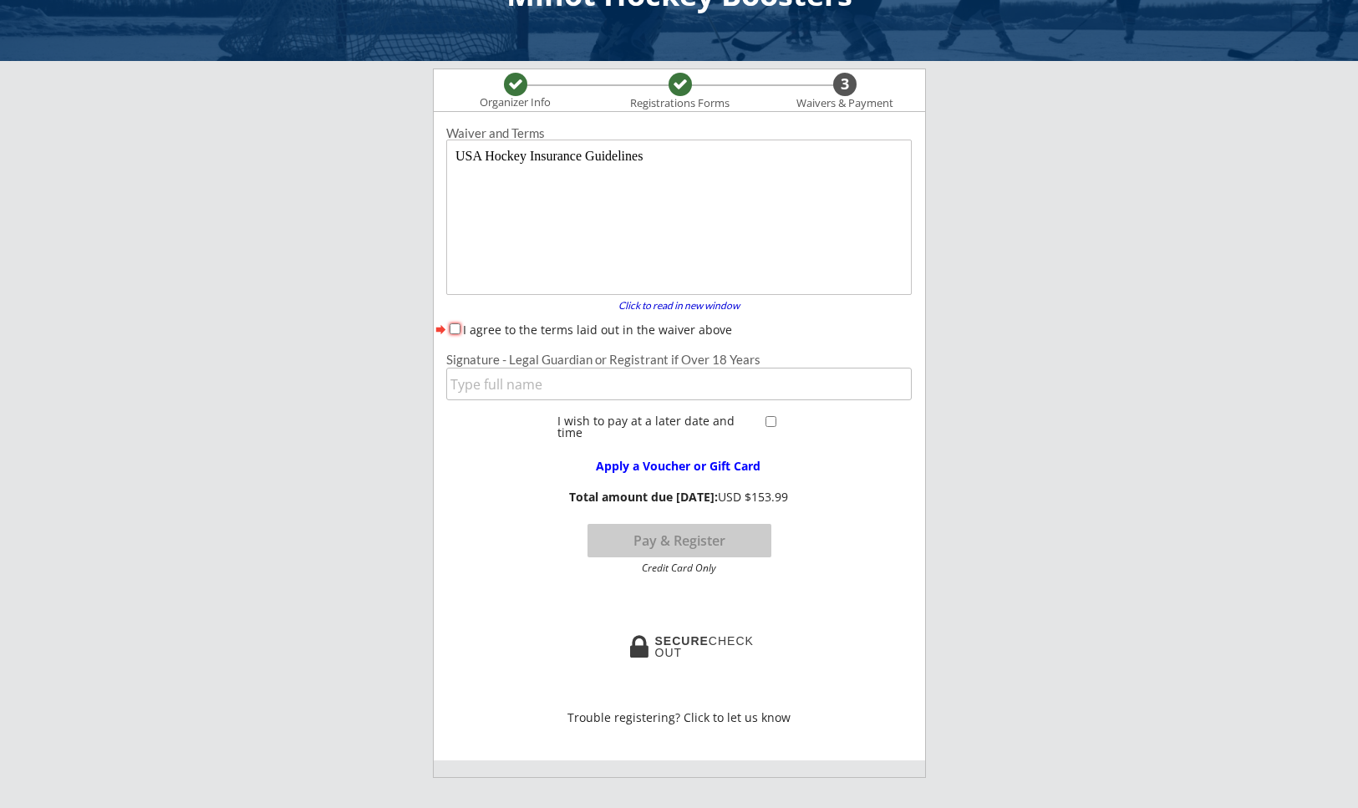
scroll to position [0, 0]
click at [455, 328] on input "I agree to the terms laid out in the waiver above" at bounding box center [455, 328] width 11 height 11
checkbox input "true"
click at [495, 377] on input "input" at bounding box center [679, 384] width 466 height 33
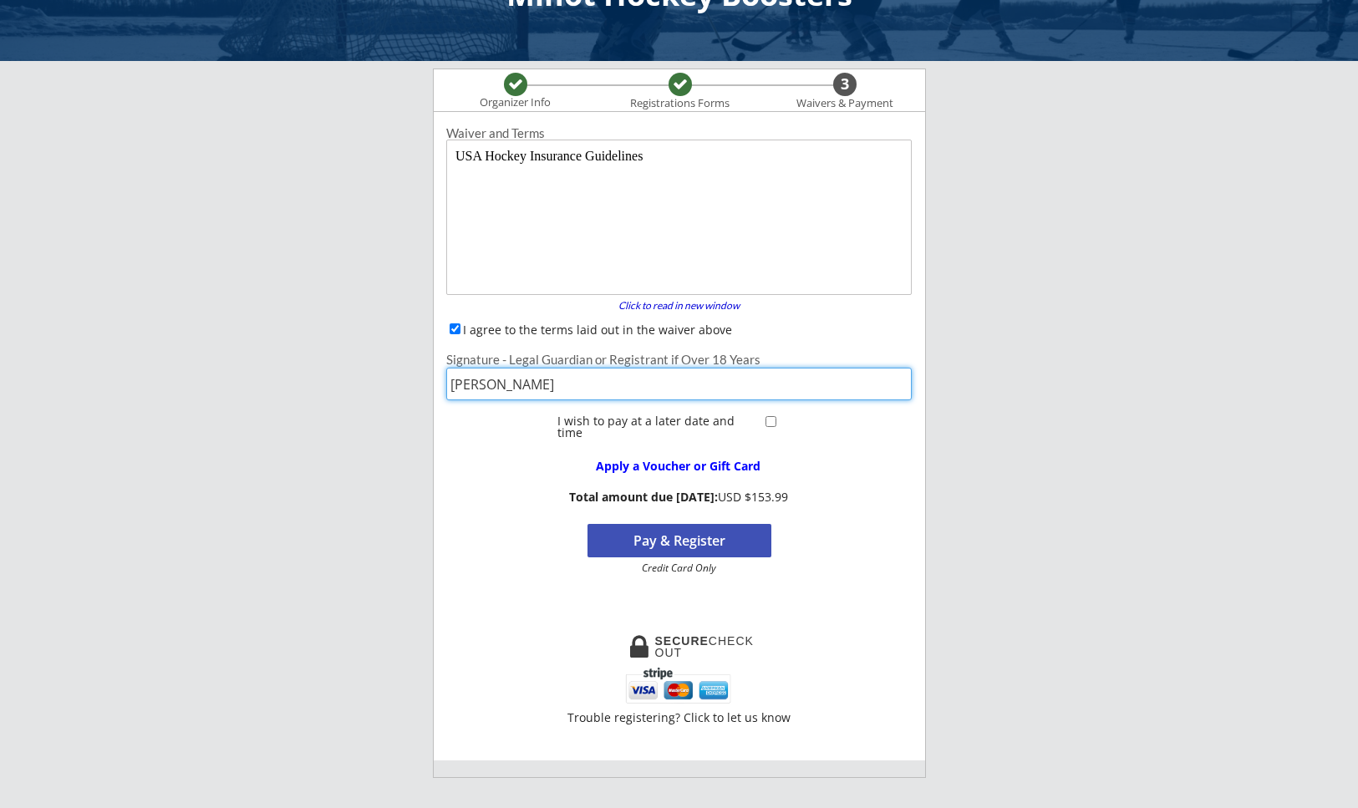
type input "[PERSON_NAME]"
click at [708, 536] on button "Pay & Register" at bounding box center [680, 540] width 184 height 33
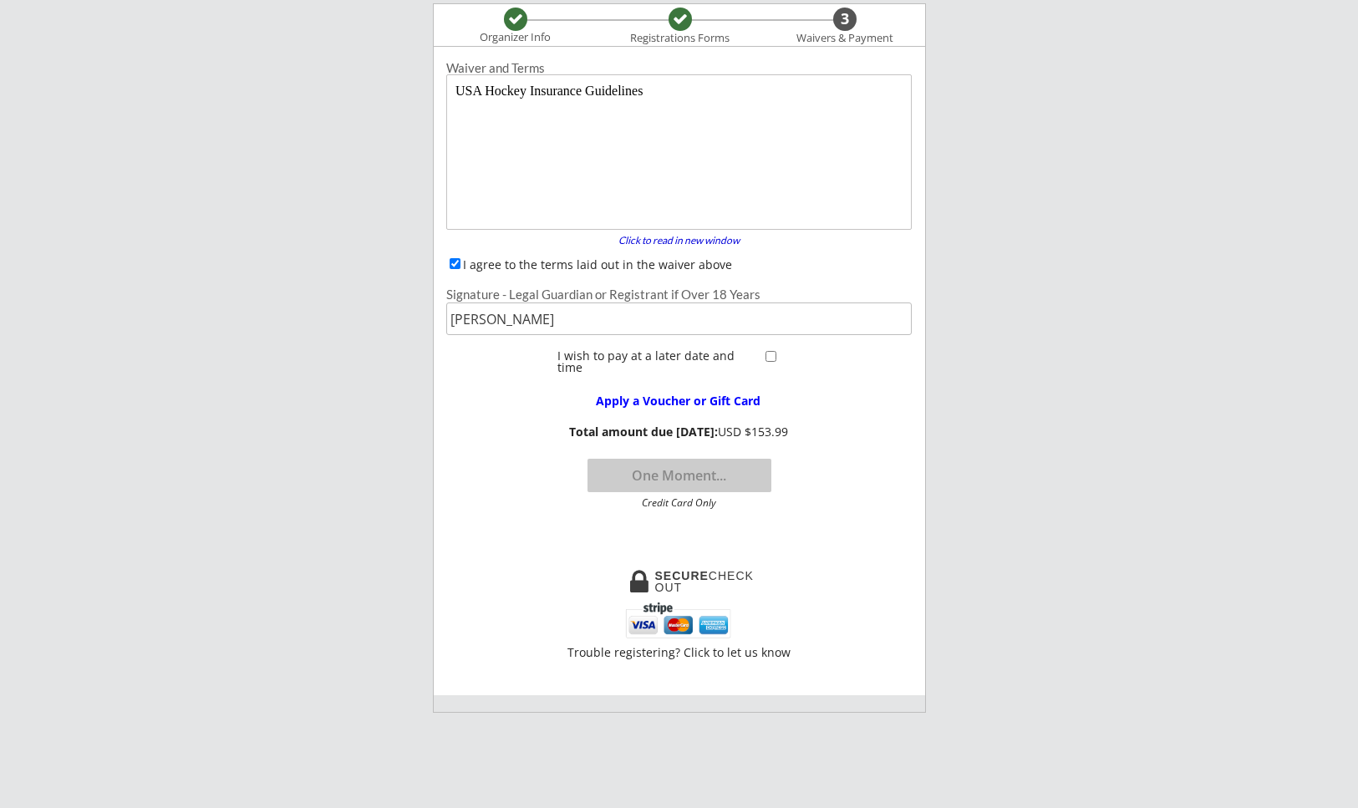
scroll to position [138, 0]
